Goal: Task Accomplishment & Management: Complete application form

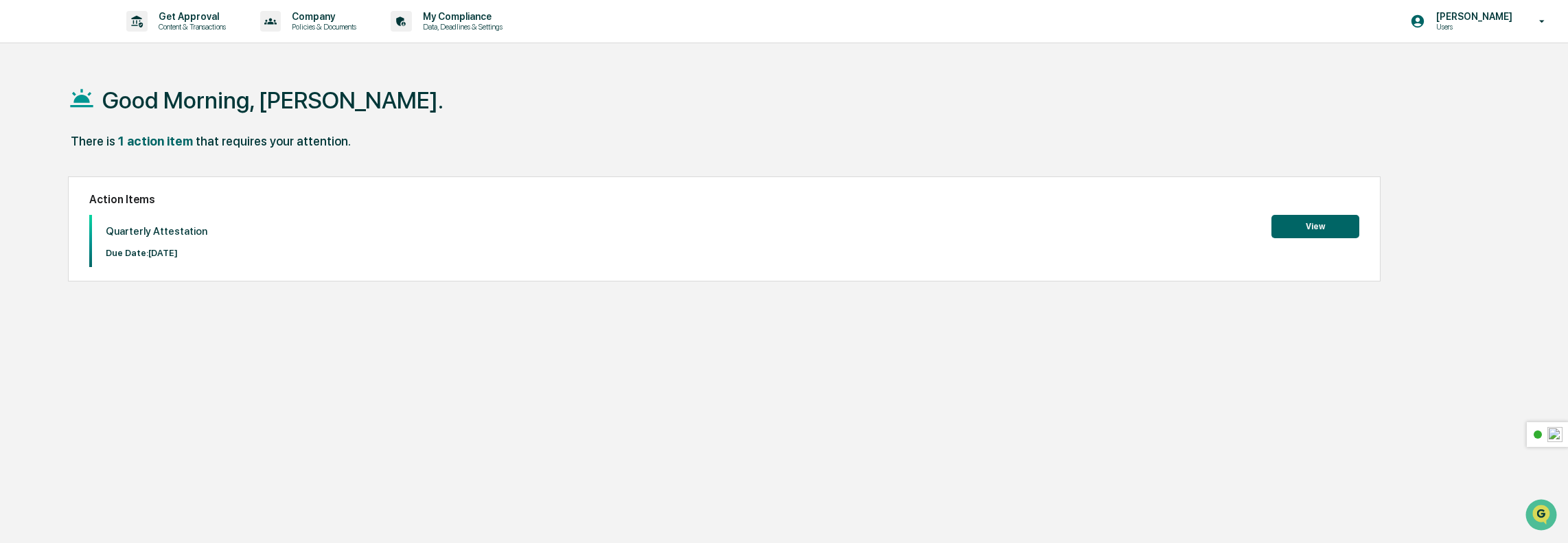
click at [1307, 234] on button "View" at bounding box center [1315, 226] width 88 height 23
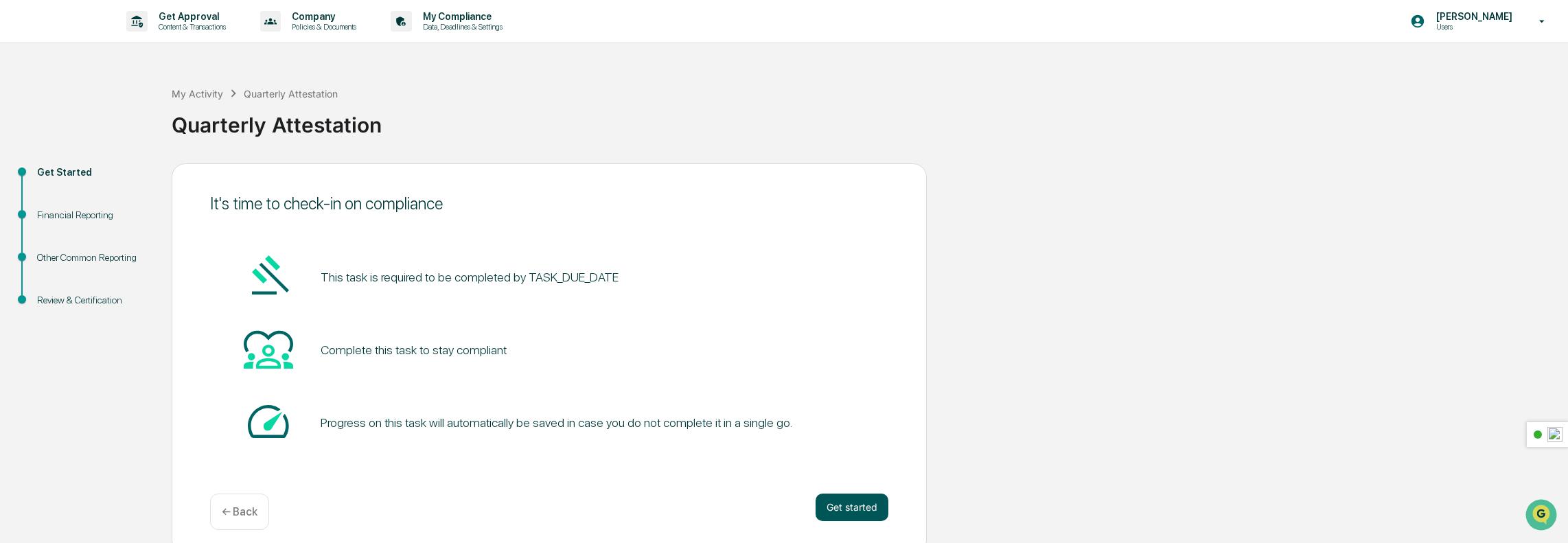
click at [840, 503] on button "Get started" at bounding box center [851, 507] width 73 height 28
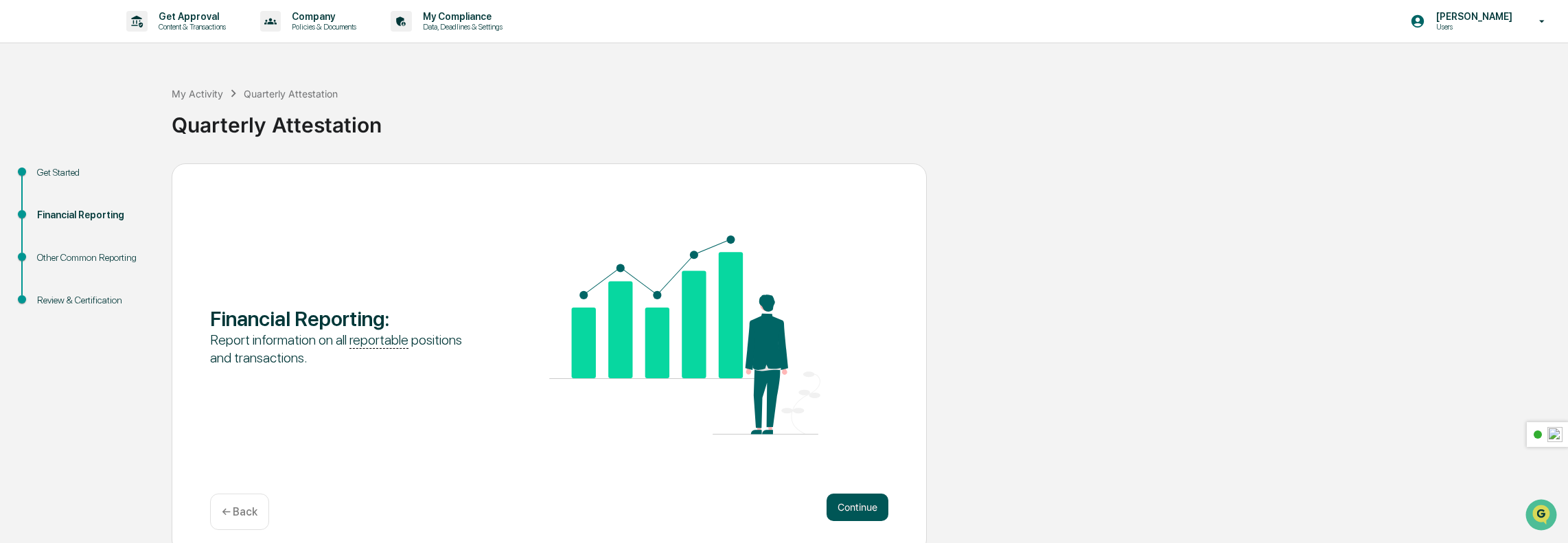
click at [884, 504] on button "Continue" at bounding box center [857, 507] width 62 height 28
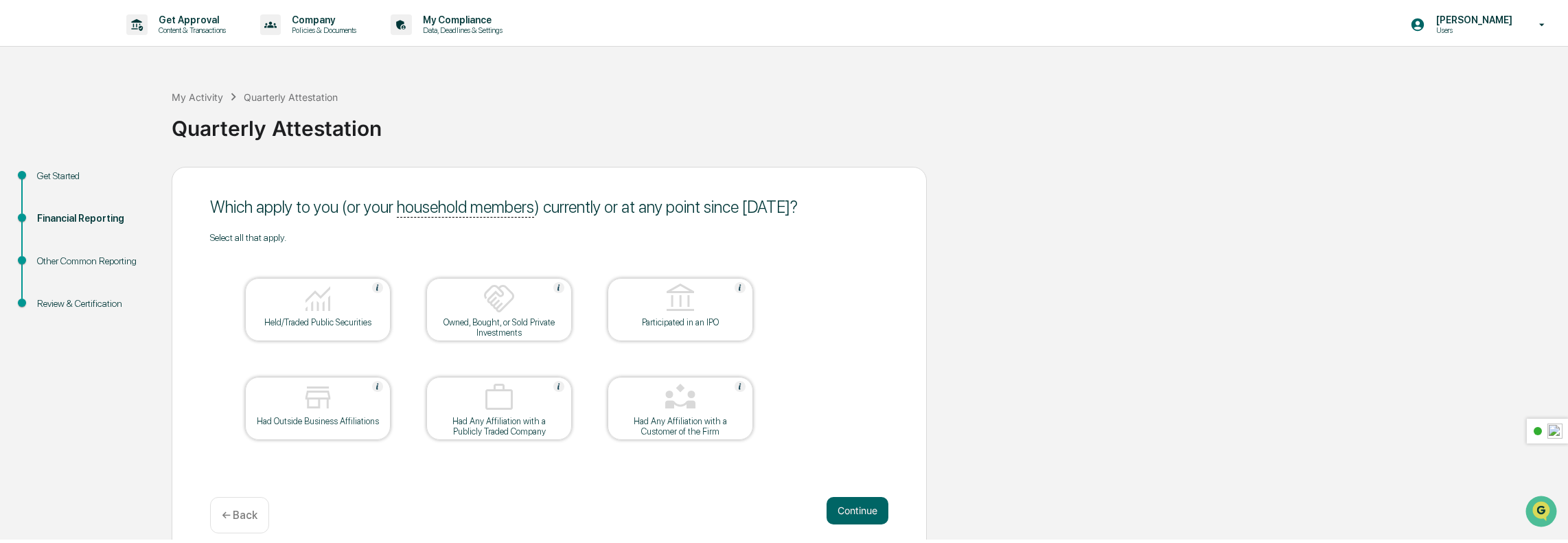
scroll to position [9, 0]
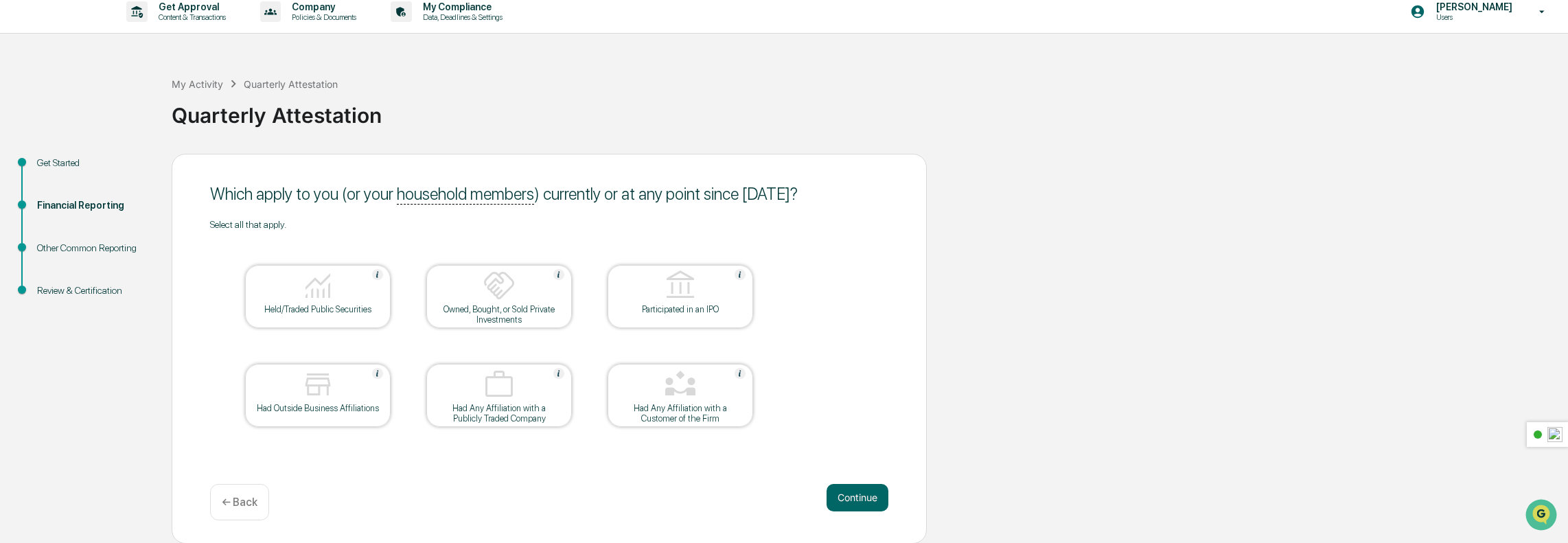
click at [334, 300] on img at bounding box center [318, 286] width 33 height 33
click at [851, 496] on button "Continue" at bounding box center [857, 498] width 62 height 28
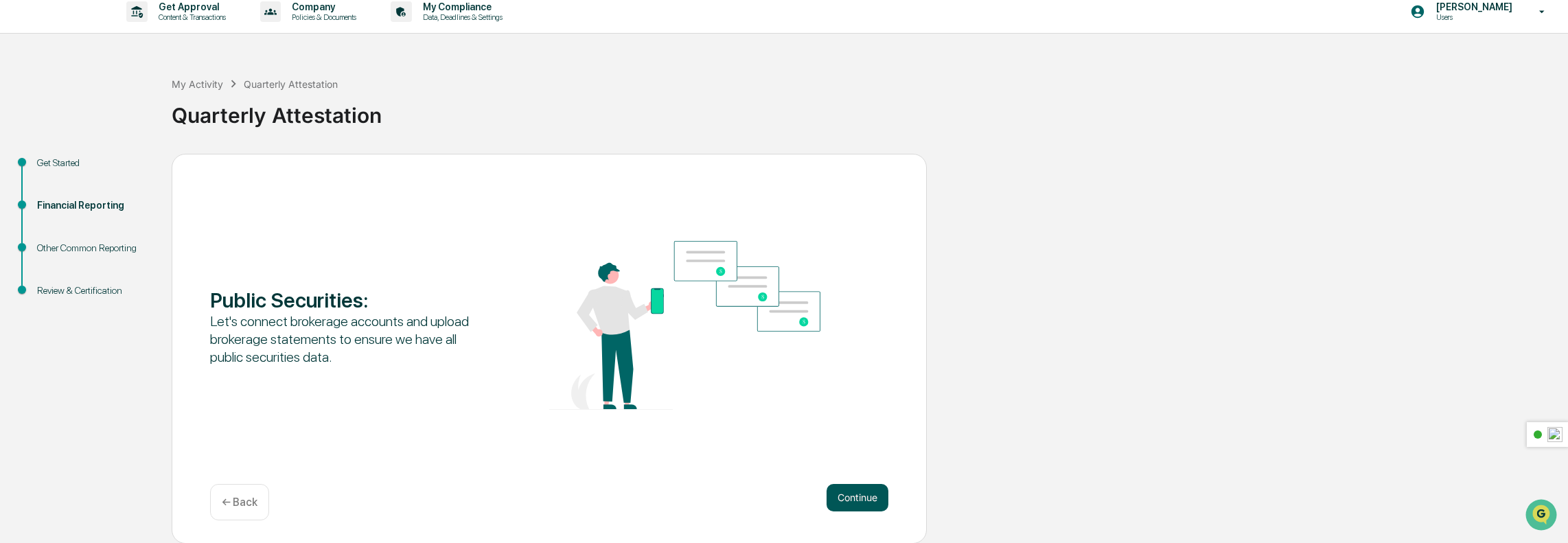
click at [869, 495] on button "Continue" at bounding box center [857, 498] width 62 height 28
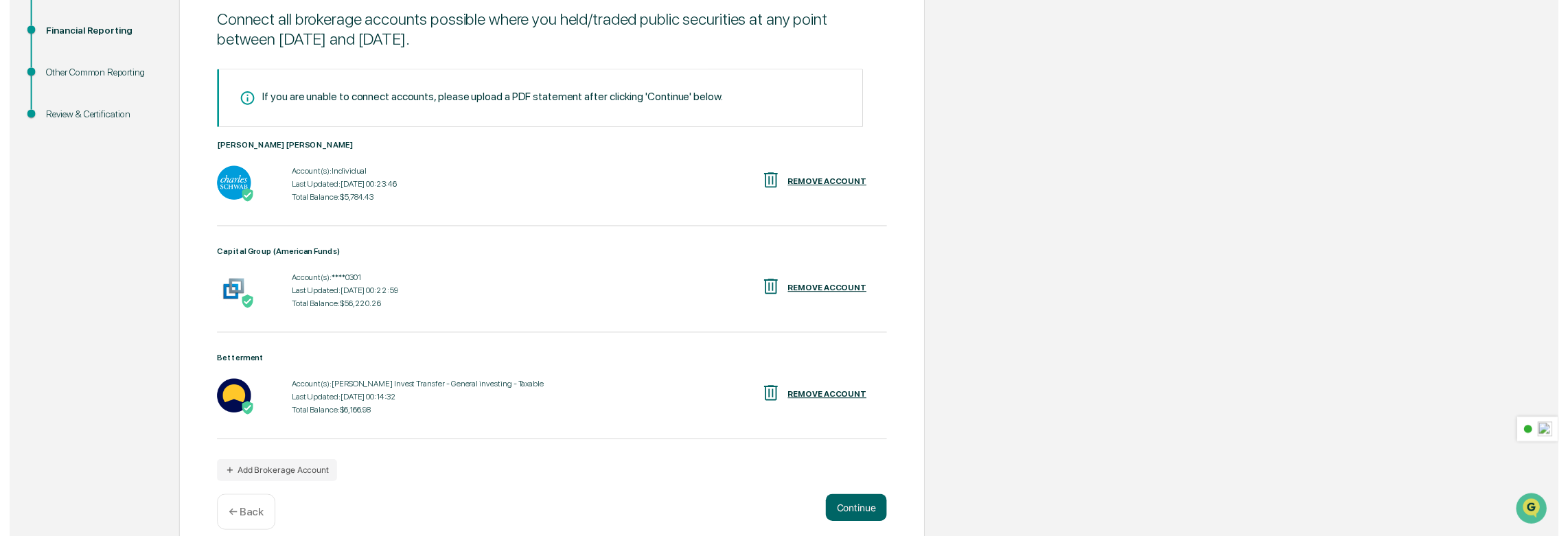
scroll to position [200, 0]
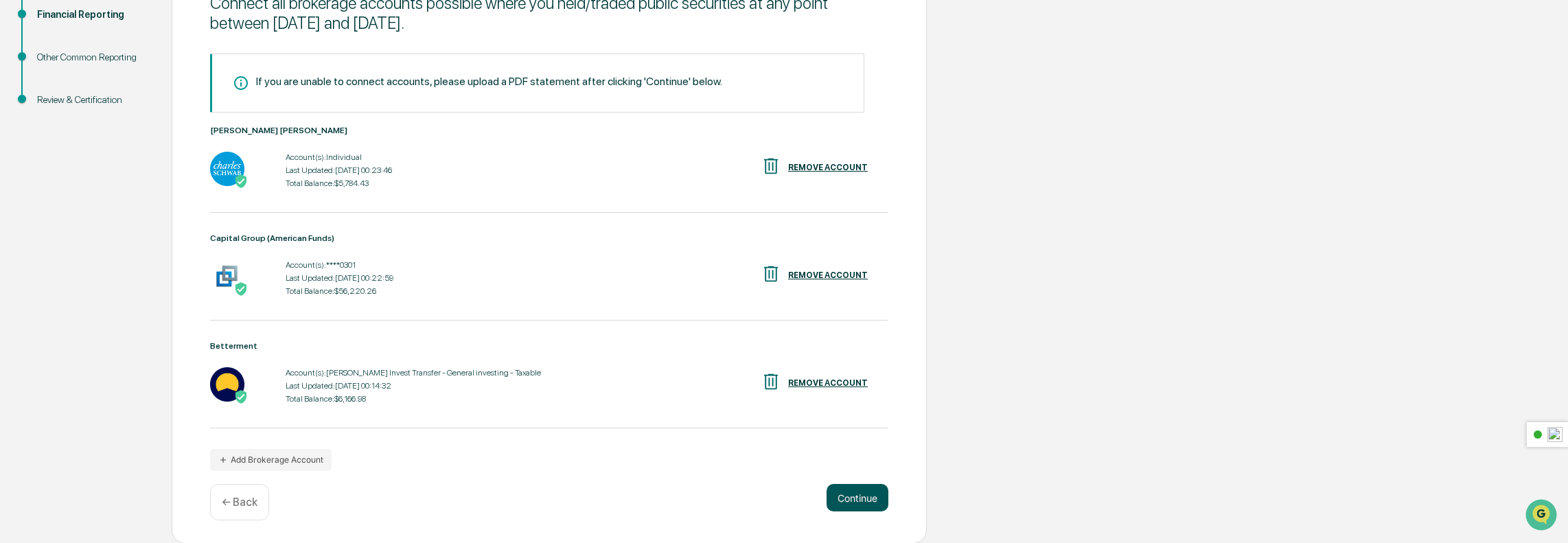
click at [857, 496] on button "Continue" at bounding box center [857, 498] width 62 height 28
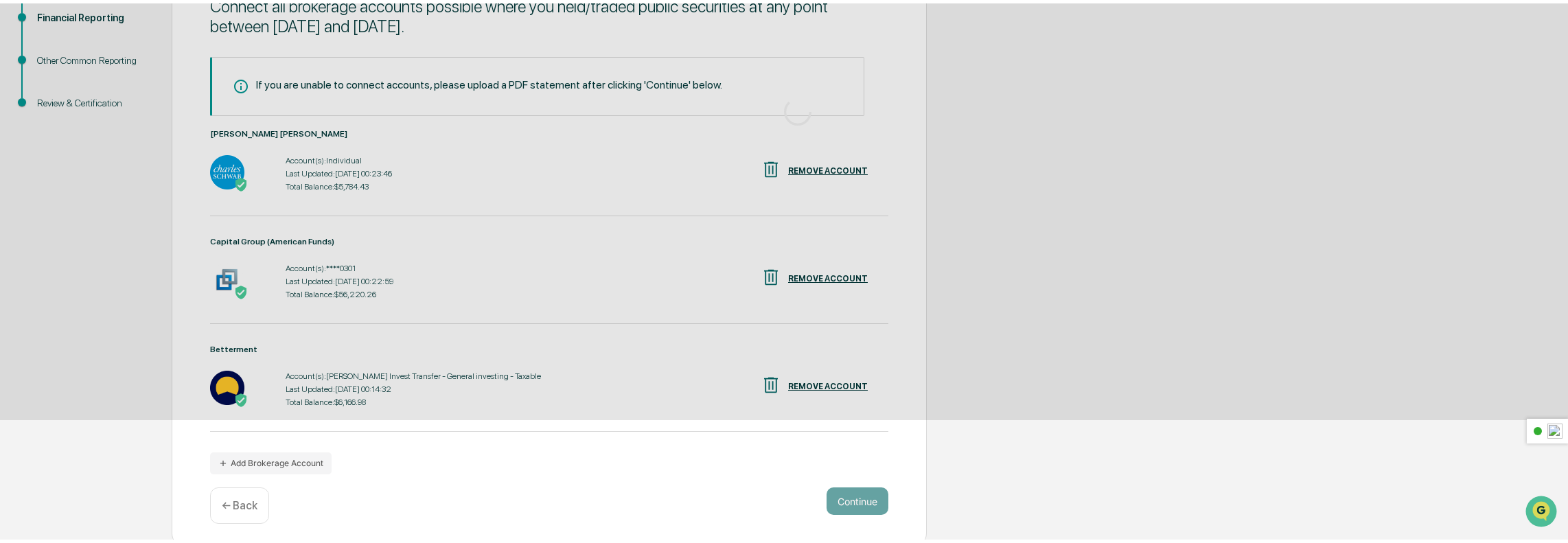
scroll to position [9, 0]
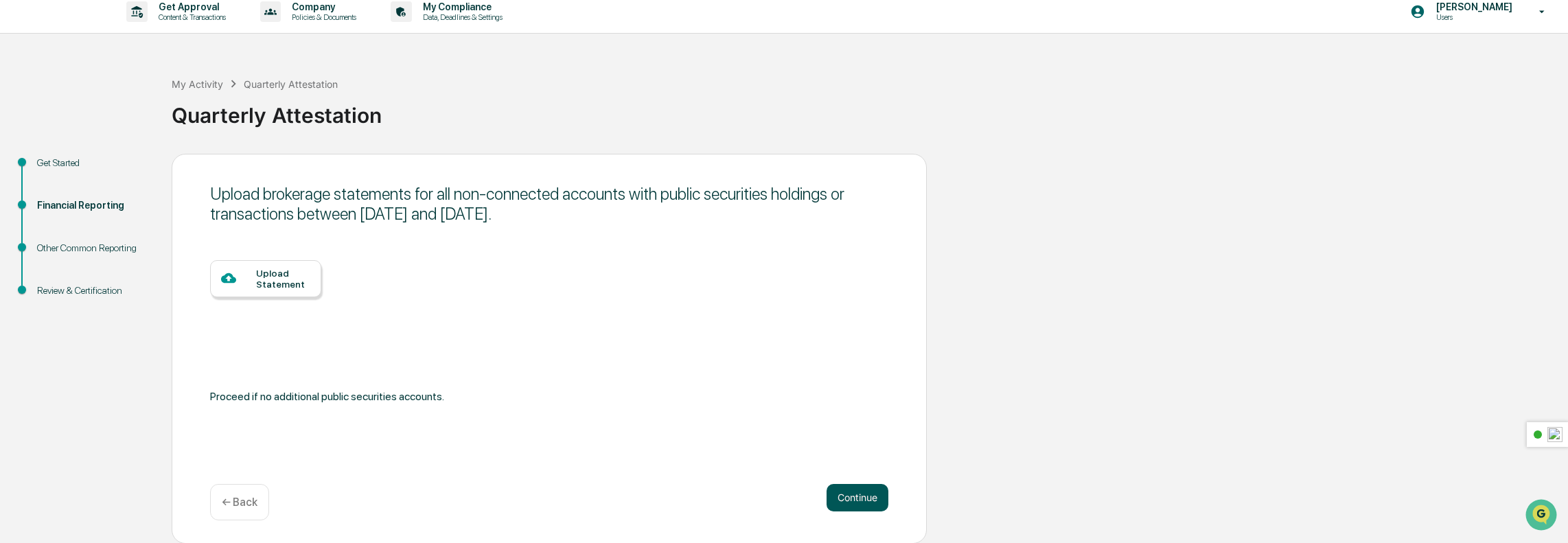
click at [840, 497] on button "Continue" at bounding box center [857, 498] width 62 height 28
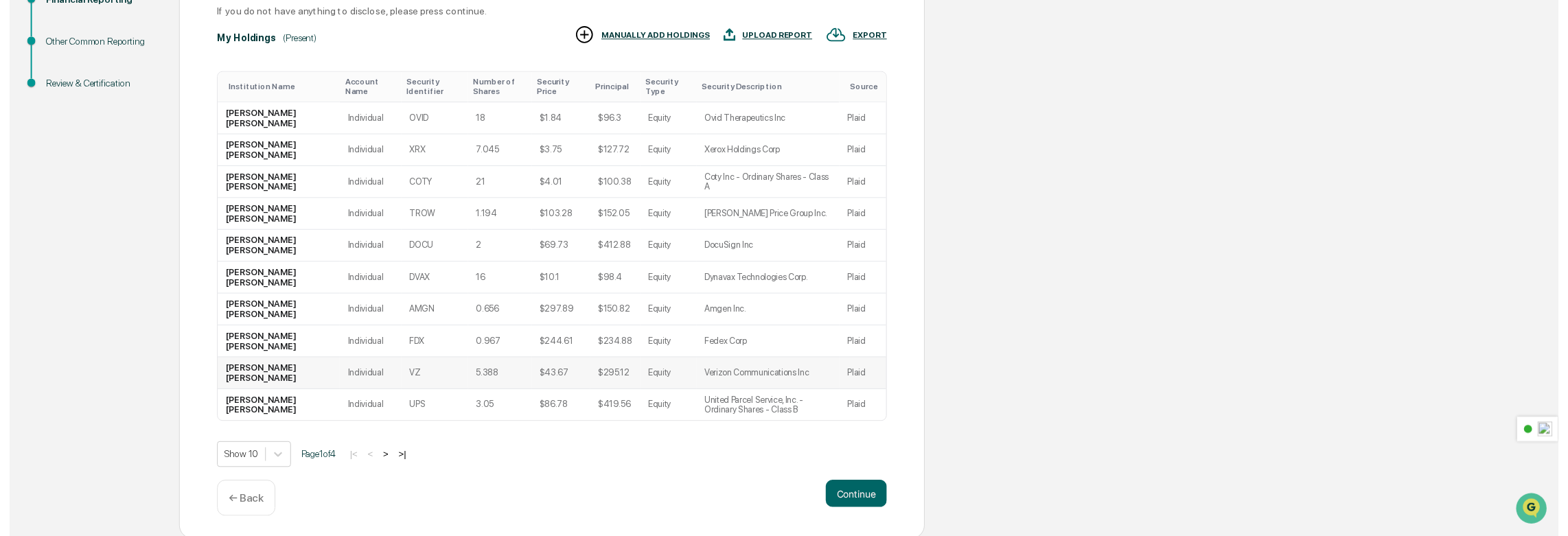
scroll to position [229, 0]
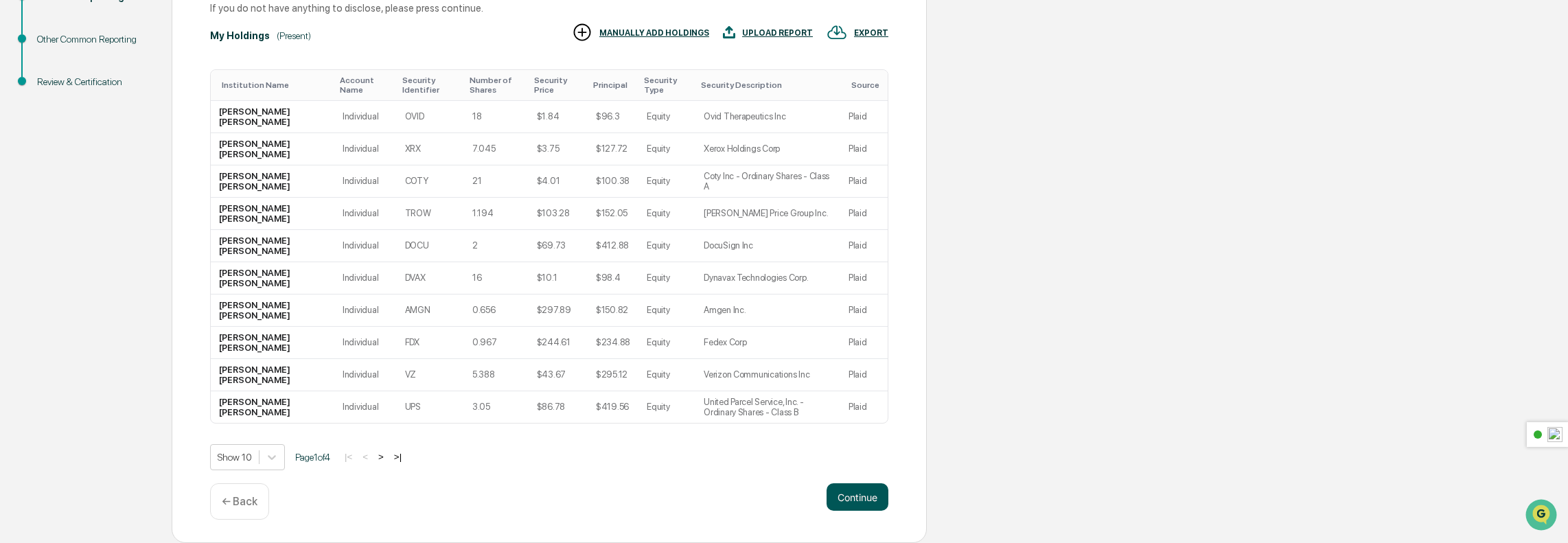
drag, startPoint x: 863, startPoint y: 501, endPoint x: 854, endPoint y: 501, distance: 9.0
click at [862, 501] on button "Continue" at bounding box center [857, 497] width 62 height 28
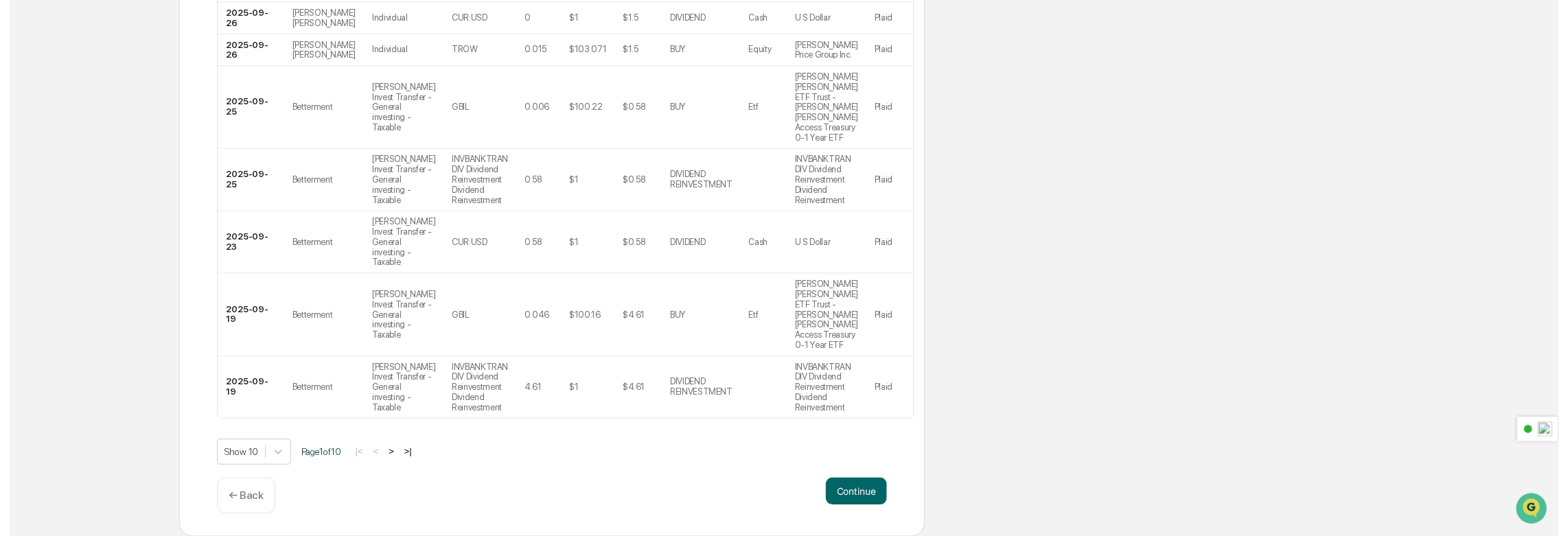
scroll to position [537, 0]
click at [875, 508] on button "Continue" at bounding box center [857, 497] width 62 height 28
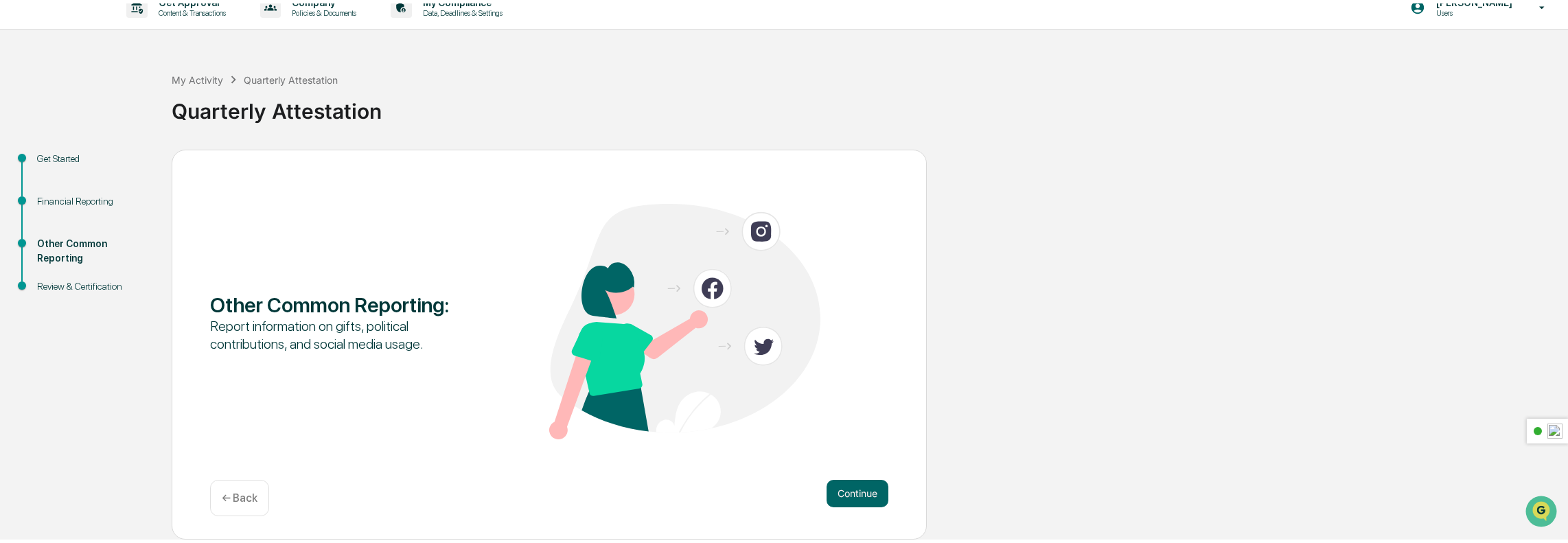
scroll to position [9, 0]
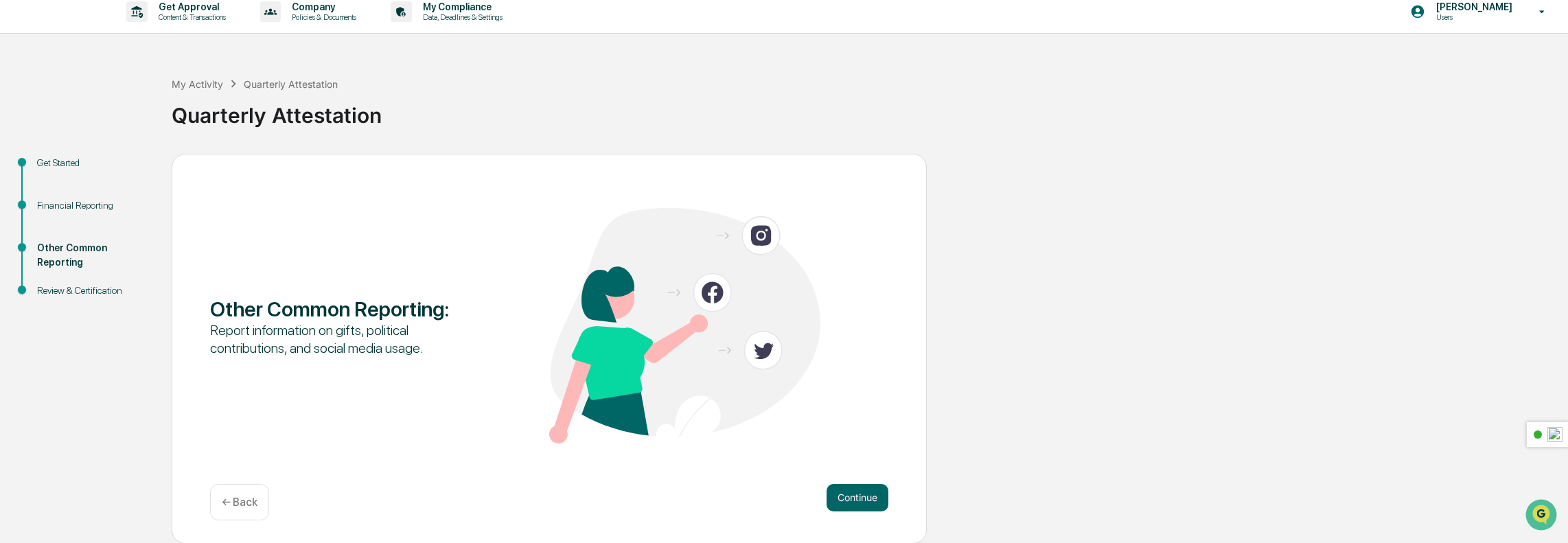
click at [846, 483] on div "Other Common Reporting : Report information on gifts, political contributions, …" at bounding box center [550, 348] width 756 height 390
click at [848, 494] on button "Continue" at bounding box center [857, 498] width 62 height 28
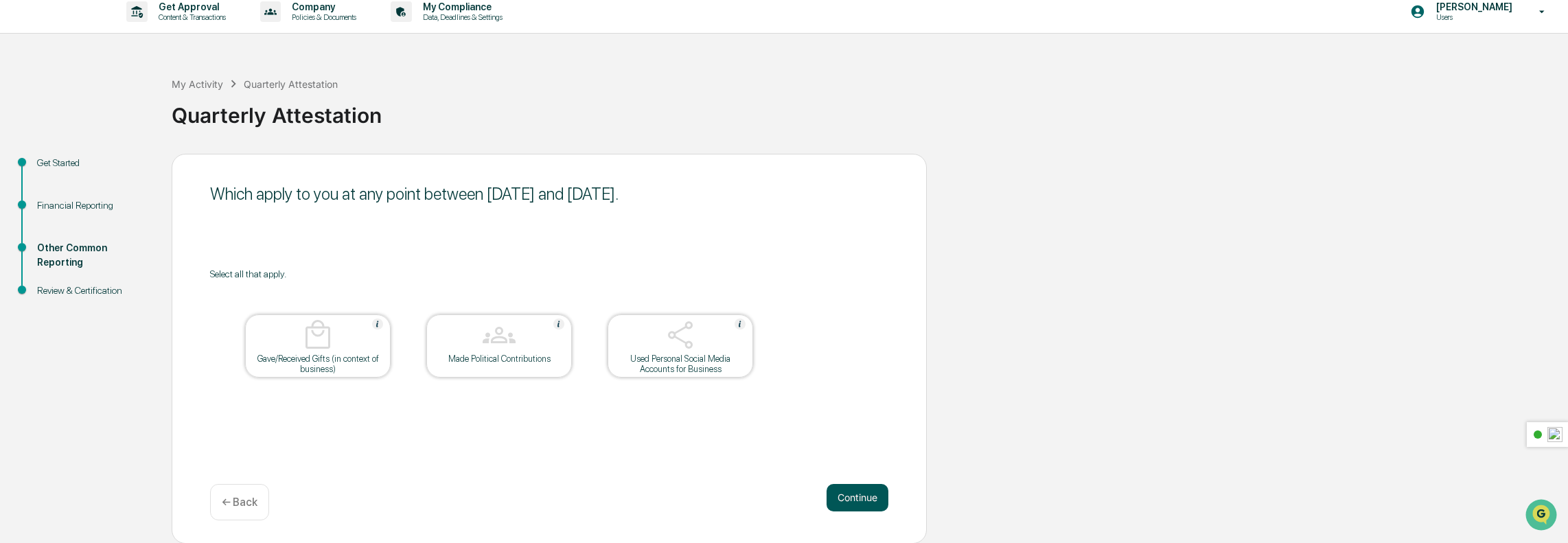
click at [855, 502] on button "Continue" at bounding box center [857, 498] width 62 height 28
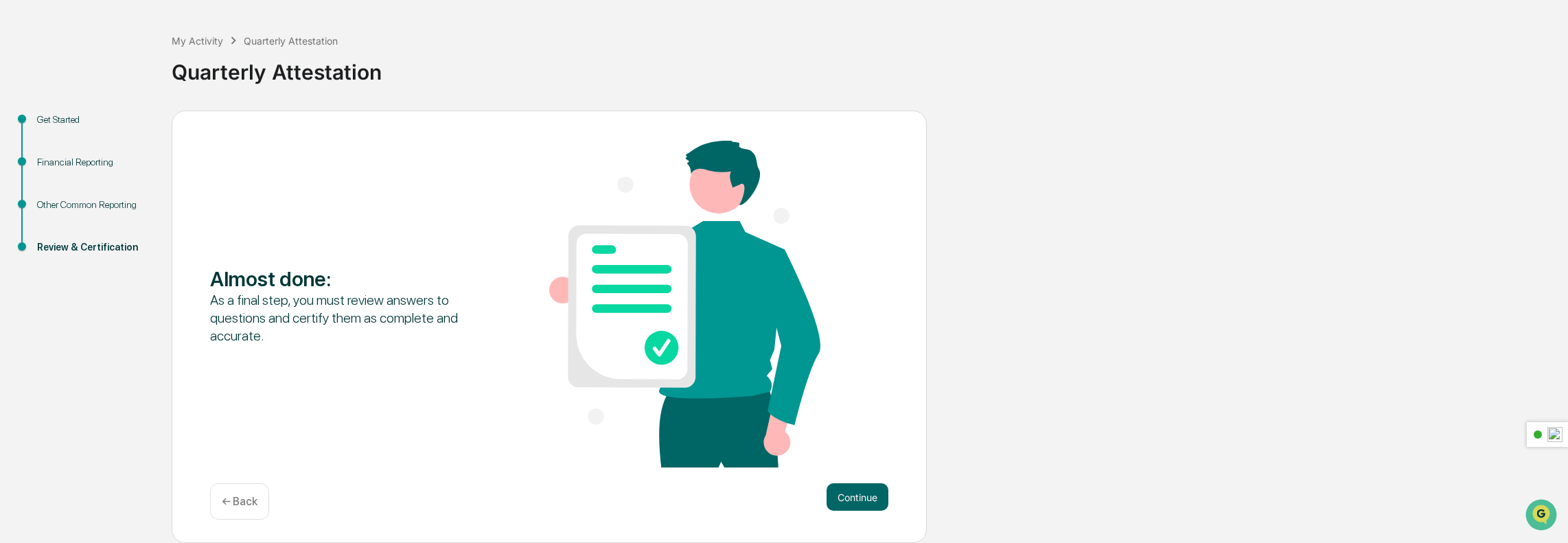
scroll to position [53, 0]
click at [831, 484] on button "Continue" at bounding box center [857, 497] width 62 height 28
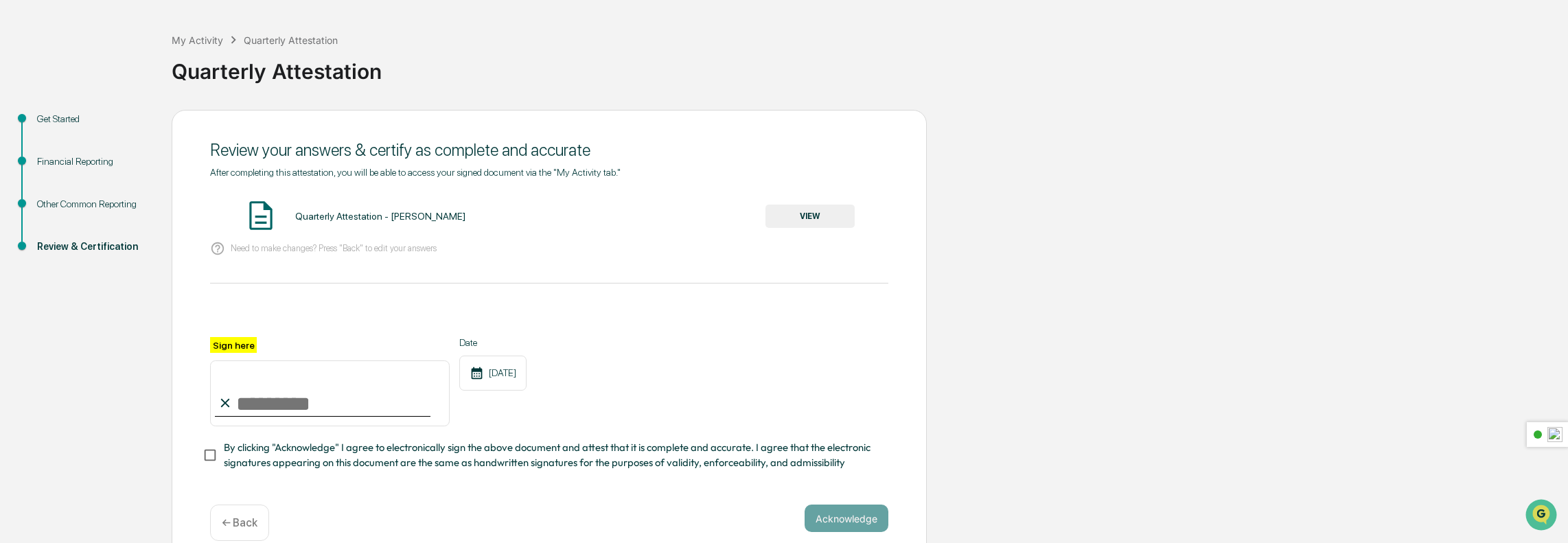
click at [258, 413] on input "Sign here" at bounding box center [330, 393] width 240 height 66
type input "**********"
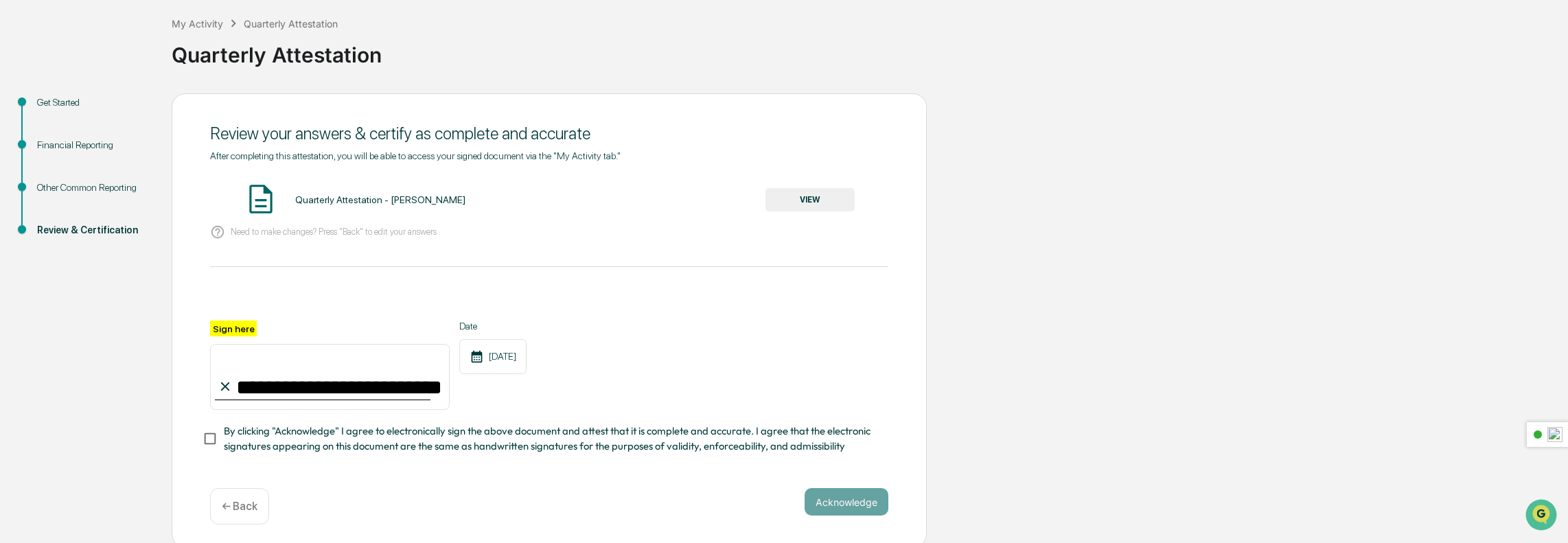
scroll to position [80, 0]
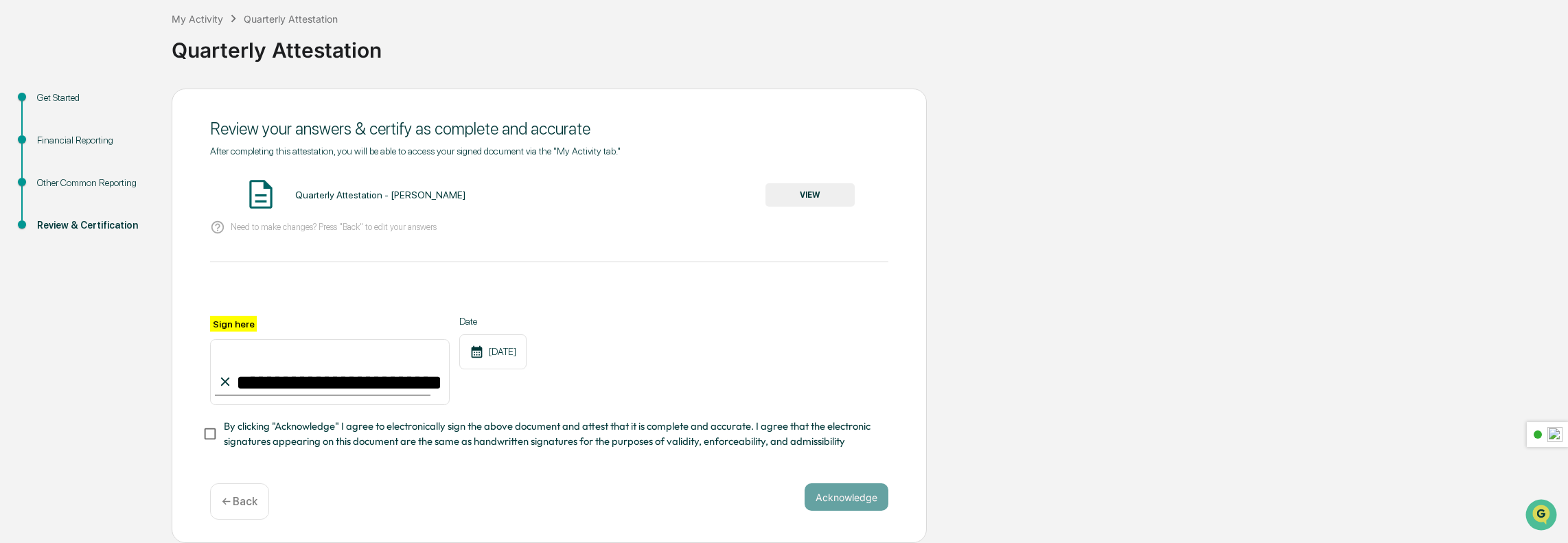
click at [484, 446] on span "By clicking "Acknowledge" I agree to electronically sign the above document and…" at bounding box center [551, 435] width 653 height 31
click at [829, 496] on button "Acknowledge" at bounding box center [846, 497] width 84 height 28
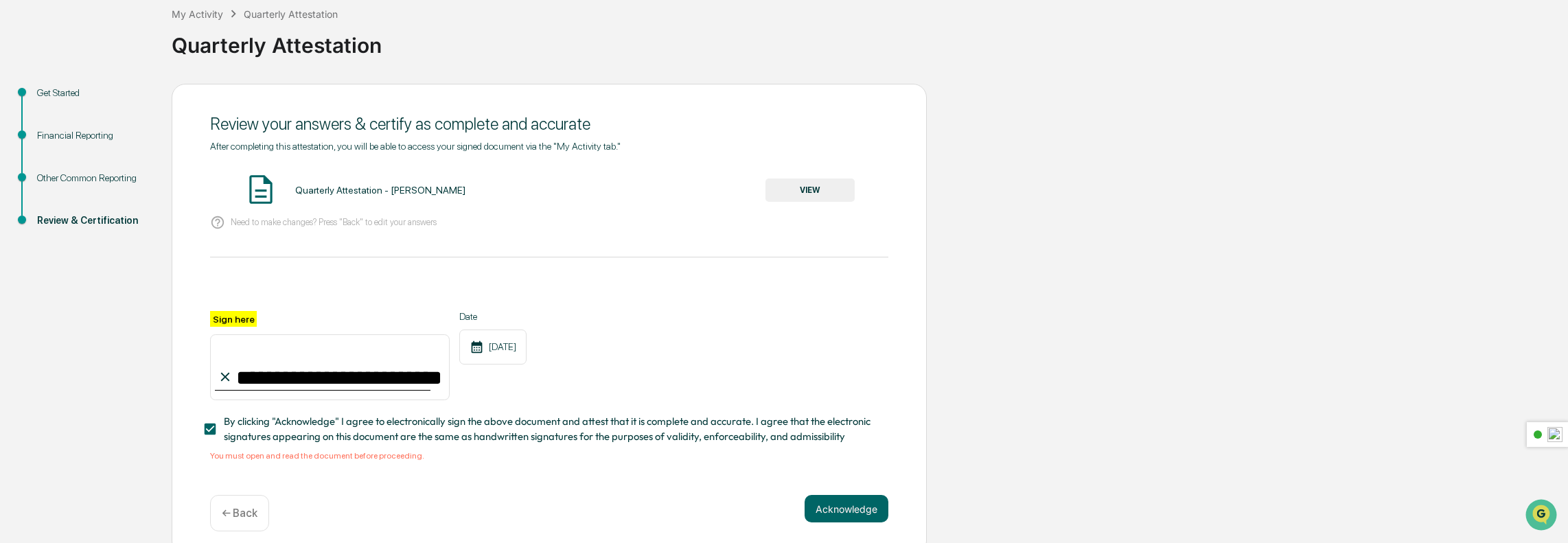
click at [586, 435] on span "By clicking "Acknowledge" I agree to electronically sign the above document and…" at bounding box center [551, 429] width 653 height 31
click at [586, 436] on span "By clicking "Acknowledge" I agree to electronically sign the above document and…" at bounding box center [551, 429] width 653 height 31
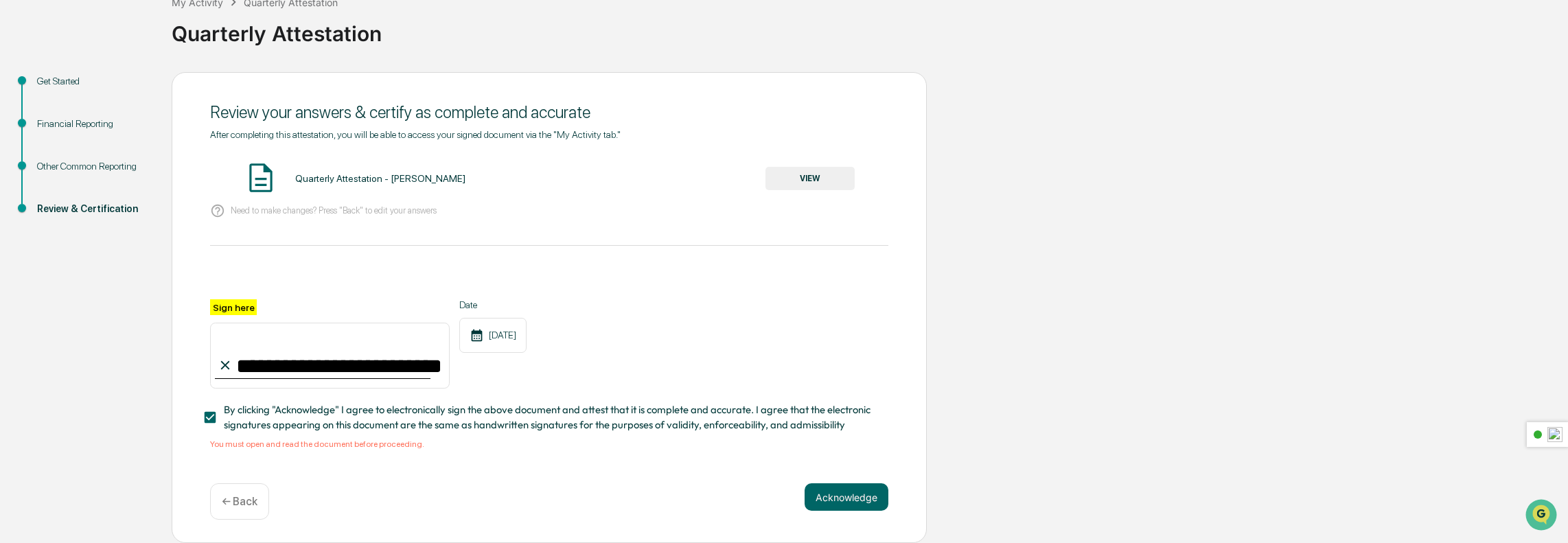
scroll to position [96, 0]
click at [805, 168] on button "VIEW" at bounding box center [810, 178] width 89 height 23
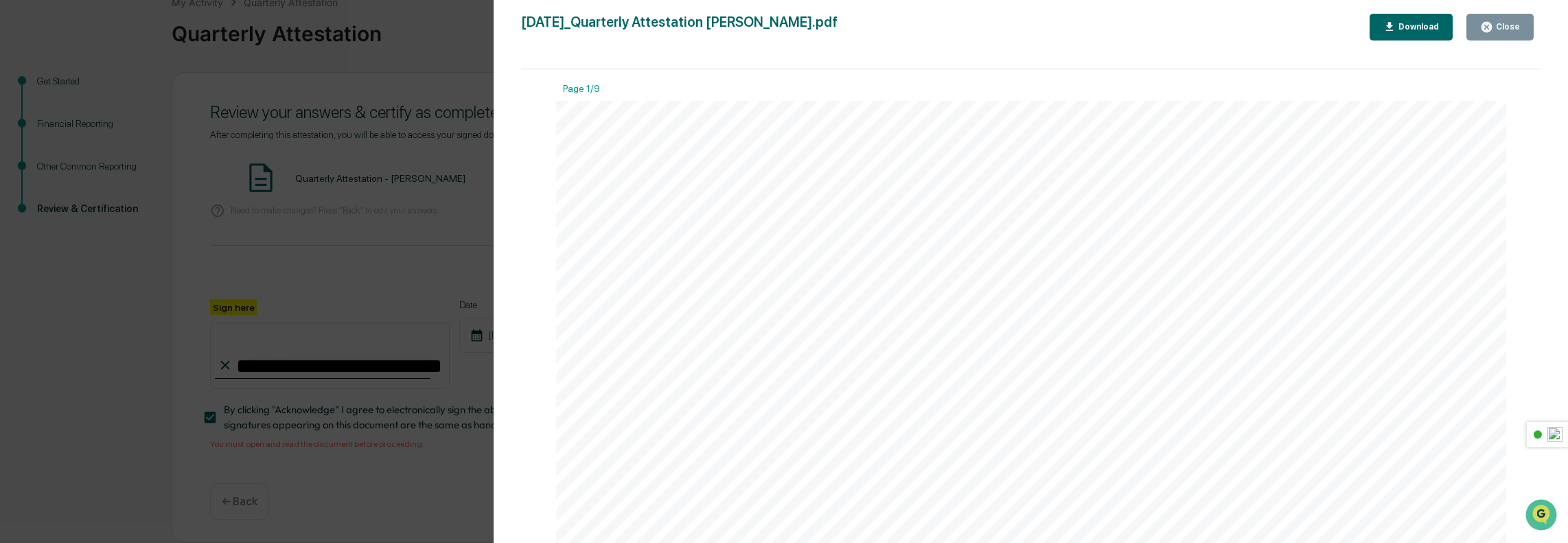
scroll to position [343, 0]
